Goal: Find specific page/section: Find specific page/section

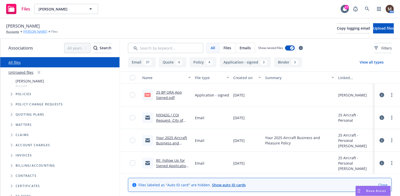
click at [39, 30] on link "James Baumann" at bounding box center [35, 31] width 24 height 5
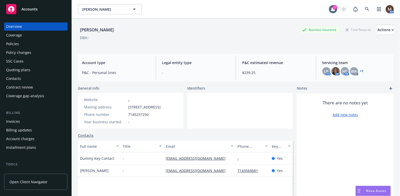
click at [19, 42] on div "Policies" at bounding box center [35, 44] width 59 height 8
